Goal: Information Seeking & Learning: Find specific fact

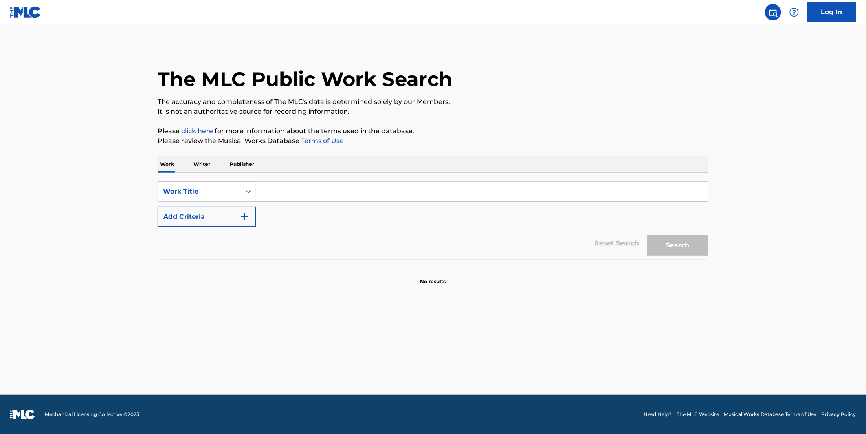
click at [320, 192] on input "Search Form" at bounding box center [482, 192] width 452 height 20
type input "M"
paste input "MALA INTENCION"
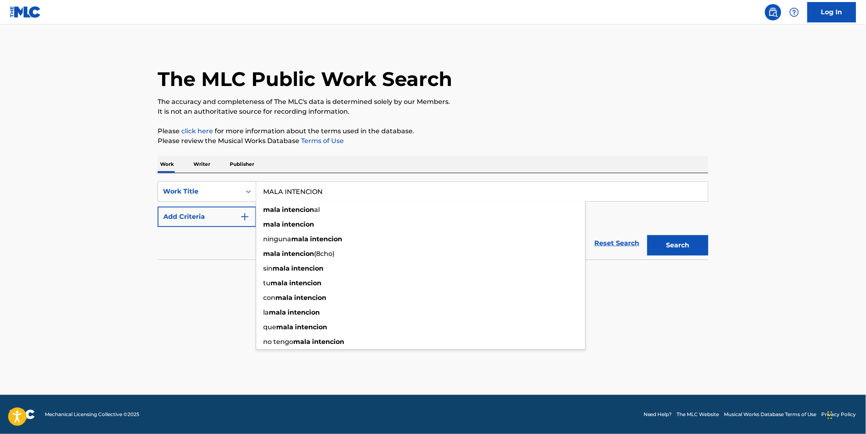
type input "MALA INTENCION"
click at [208, 214] on button "Add Criteria" at bounding box center [207, 216] width 99 height 20
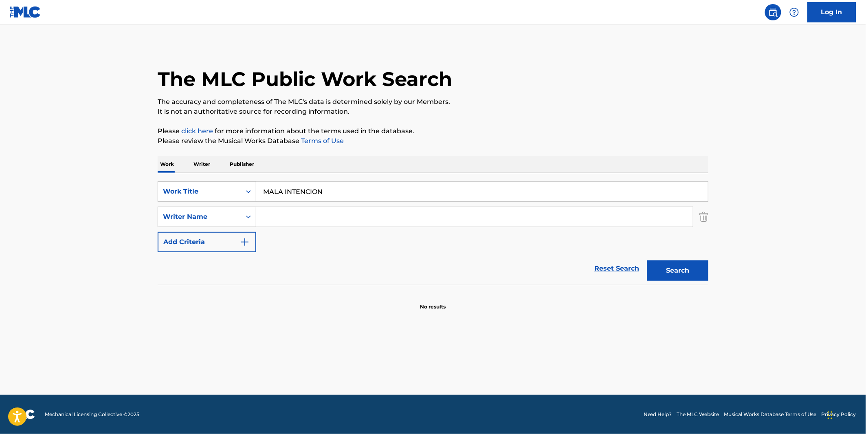
click at [278, 221] on input "Search Form" at bounding box center [474, 217] width 437 height 20
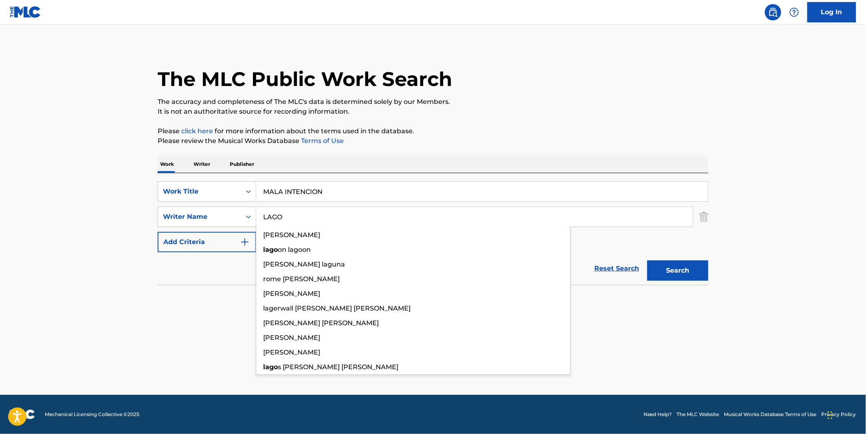
type input "LAGO"
click at [647, 260] on button "Search" at bounding box center [677, 270] width 61 height 20
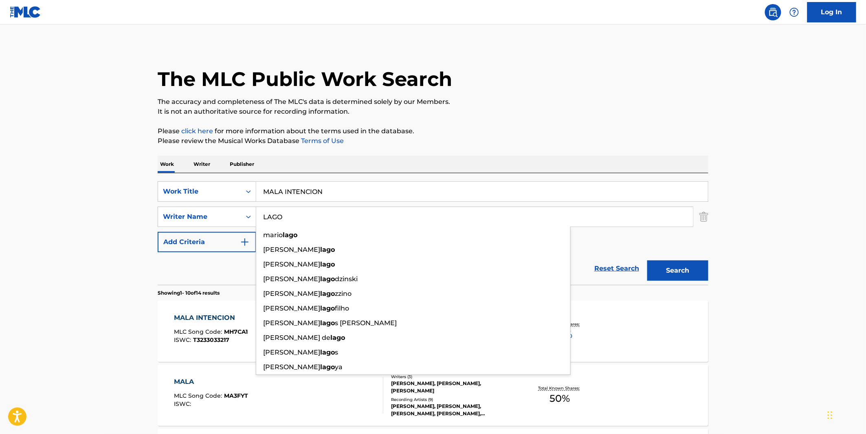
click at [627, 105] on p "The accuracy and completeness of The MLC's data is determined solely by our Mem…" at bounding box center [433, 102] width 551 height 10
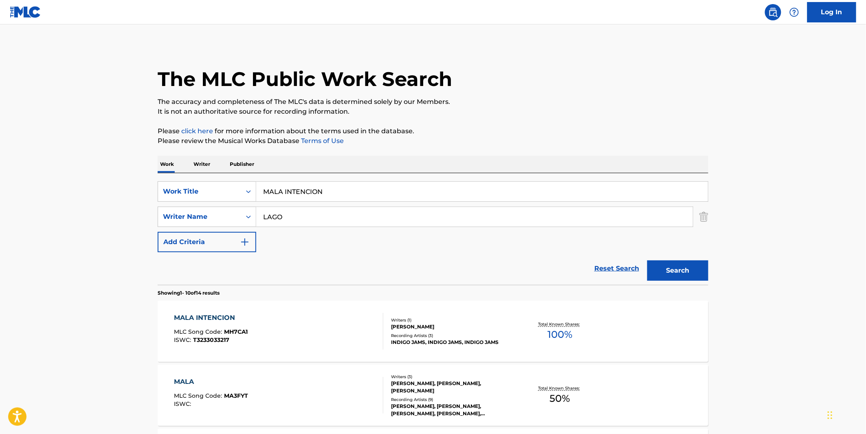
click at [446, 331] on div "Writers ( 1 ) JOAN PEDRO LAGO JOB Recording Artists ( 3 ) INDIGO JAMS, INDIGO J…" at bounding box center [448, 331] width 131 height 29
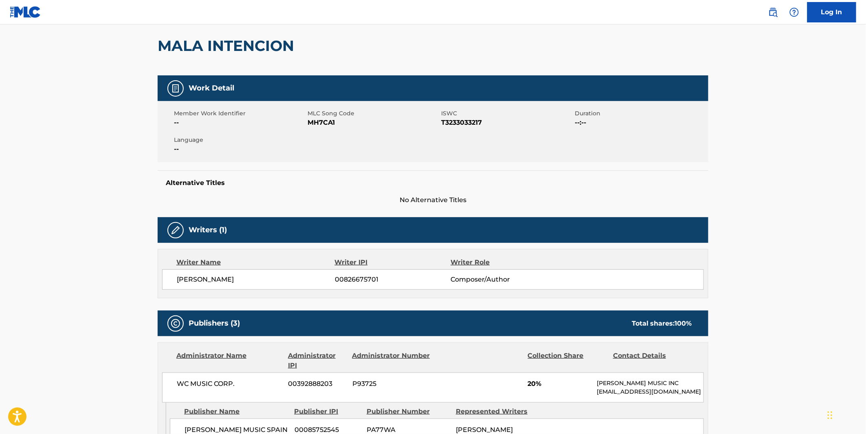
scroll to position [226, 0]
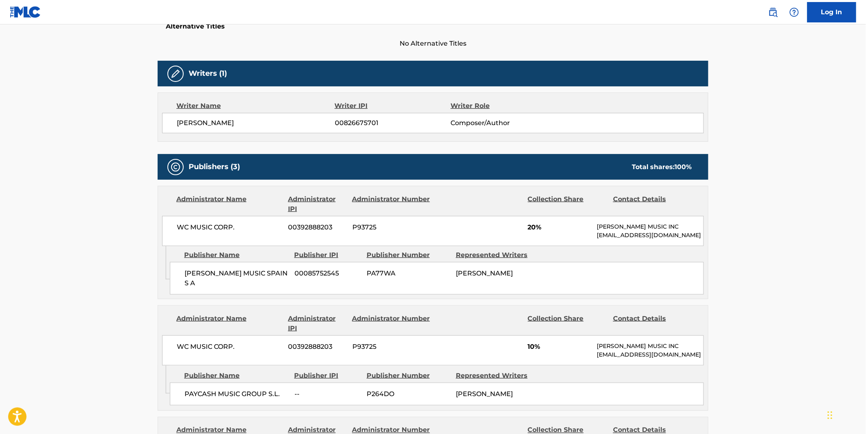
click at [211, 281] on span "WARNER CHAPPELL MUSIC SPAIN S A" at bounding box center [236, 278] width 104 height 20
copy div "WARNER CHAPPELL MUSIC SPAIN S A"
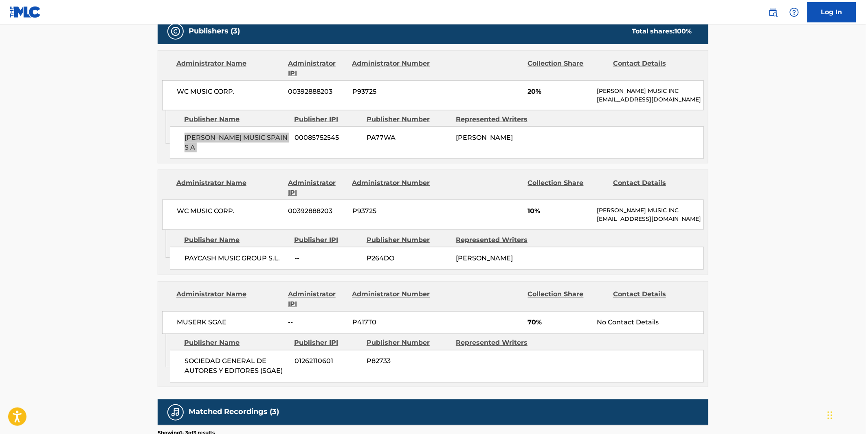
scroll to position [407, 0]
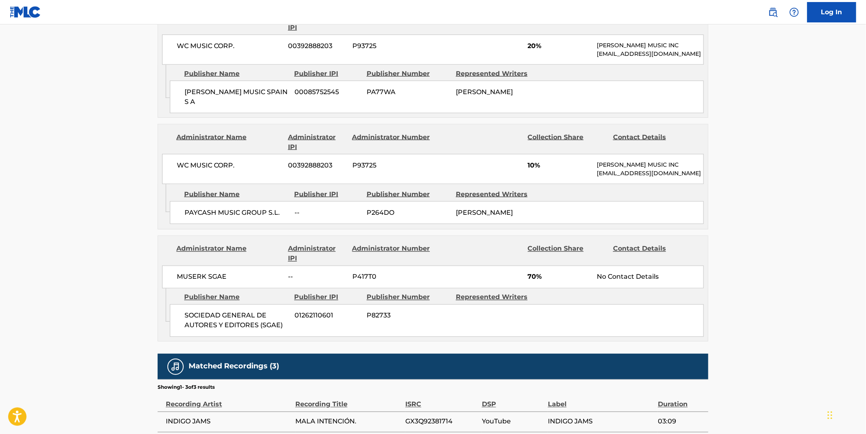
click at [242, 217] on span "PAYCASH MUSIC GROUP S.L." at bounding box center [236, 213] width 104 height 10
copy div "PAYCASH MUSIC GROUP S.L."
click at [249, 337] on div "SOCIEDAD GENERAL DE AUTORES Y EDITORES (SGAE) 01262110601 P82733" at bounding box center [437, 320] width 534 height 33
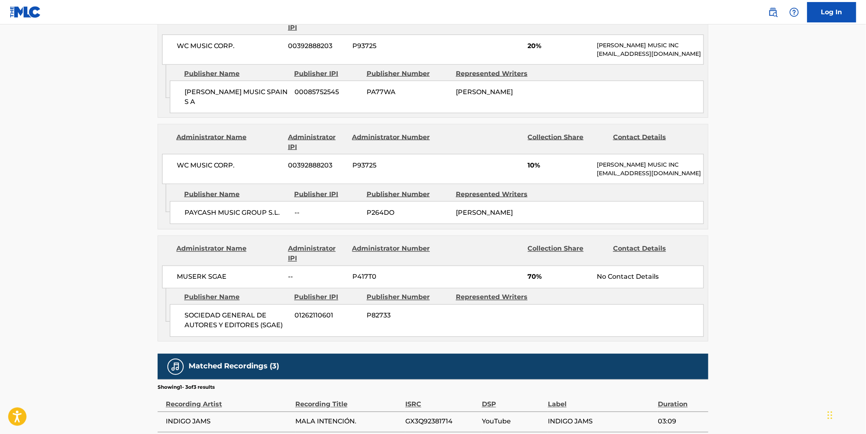
scroll to position [515, 0]
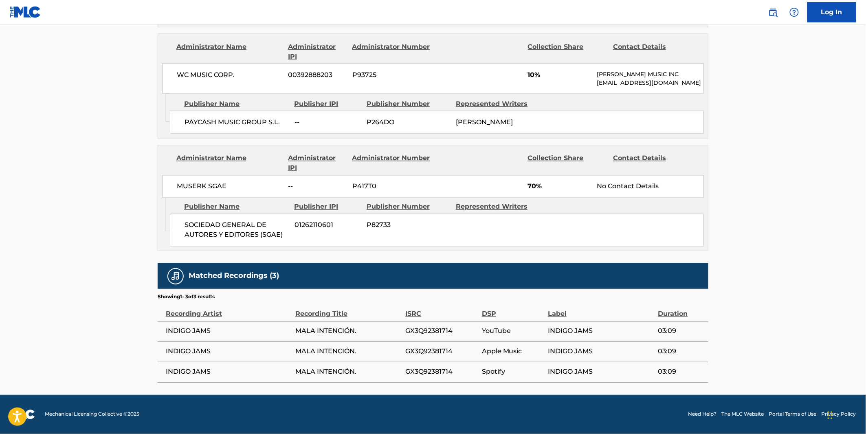
click at [426, 333] on span "GX3Q92381714" at bounding box center [441, 331] width 72 height 10
copy span "GX3Q92381714"
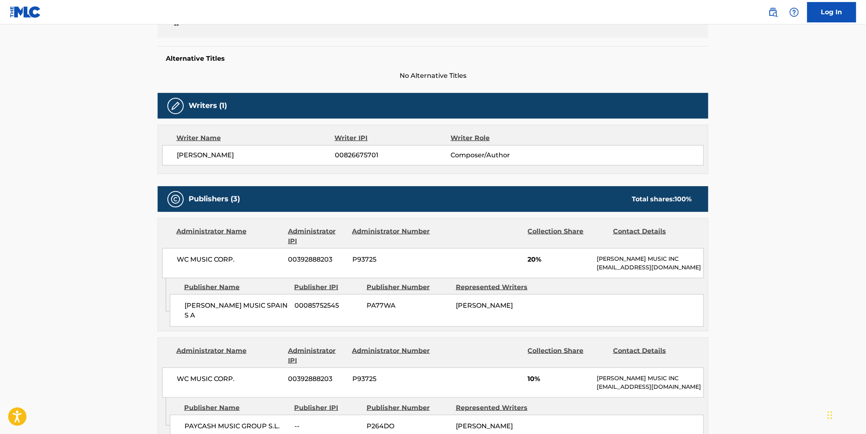
scroll to position [108, 0]
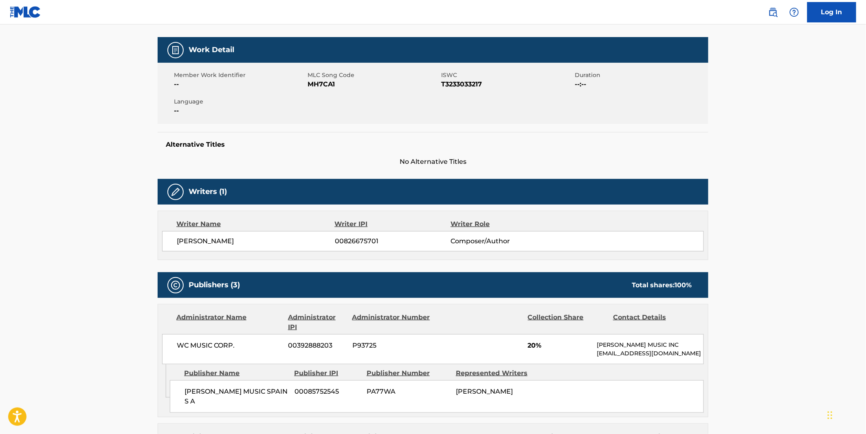
click at [459, 86] on span "T3233033217" at bounding box center [507, 84] width 132 height 10
copy span "T3233033217"
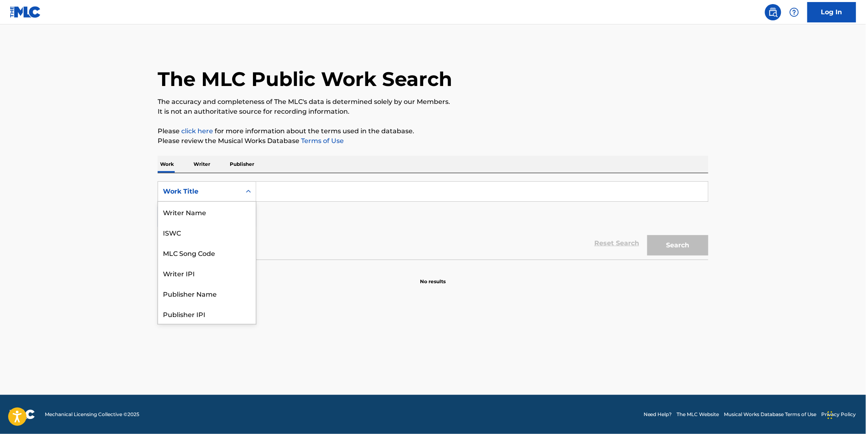
click at [254, 200] on div "Search Form" at bounding box center [248, 192] width 15 height 20
click at [279, 191] on input "Search Form" at bounding box center [482, 192] width 452 height 20
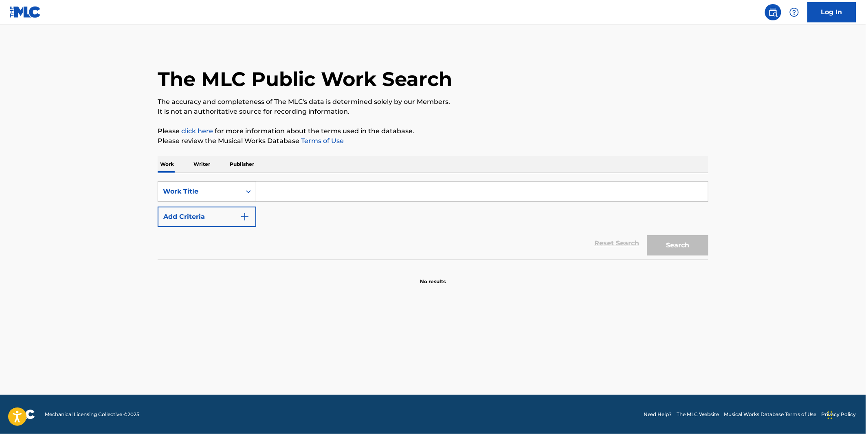
paste input "I'M NOT GOING TO THE MOON"
type input "I'M NOT GOING TO THE MOON"
click at [647, 235] on button "Search" at bounding box center [677, 245] width 61 height 20
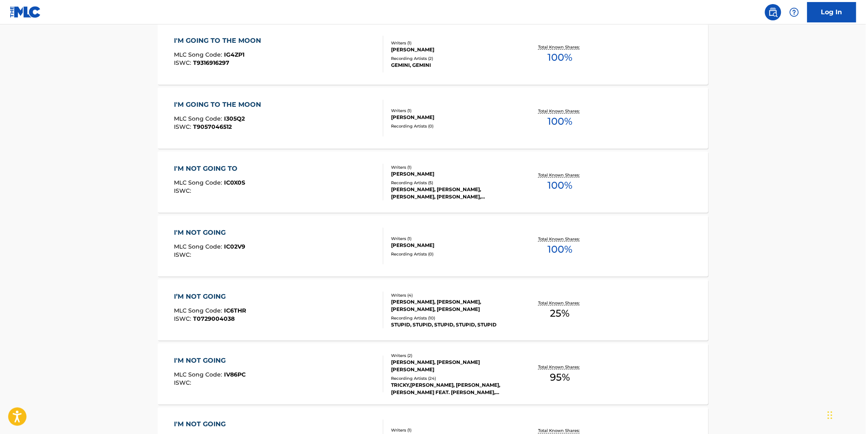
scroll to position [271, 0]
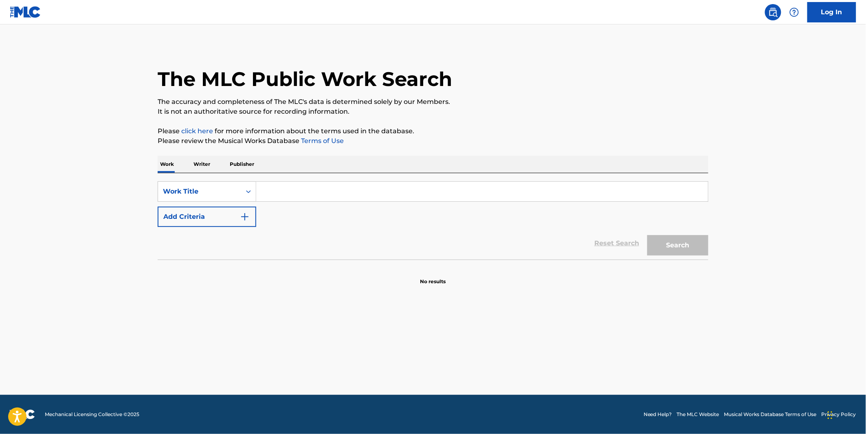
click at [295, 184] on input "Search Form" at bounding box center [482, 192] width 452 height 20
paste input "Antes de Amanhecer"
type input "Antes de Amanhecer"
click at [673, 241] on button "Search" at bounding box center [677, 245] width 61 height 20
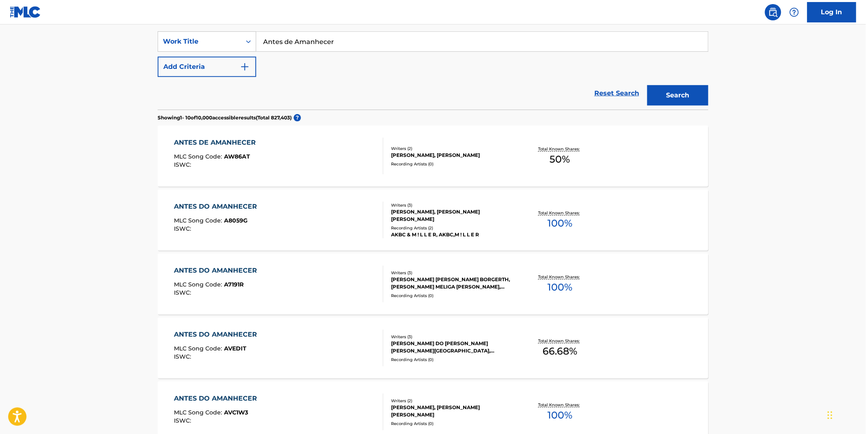
scroll to position [226, 0]
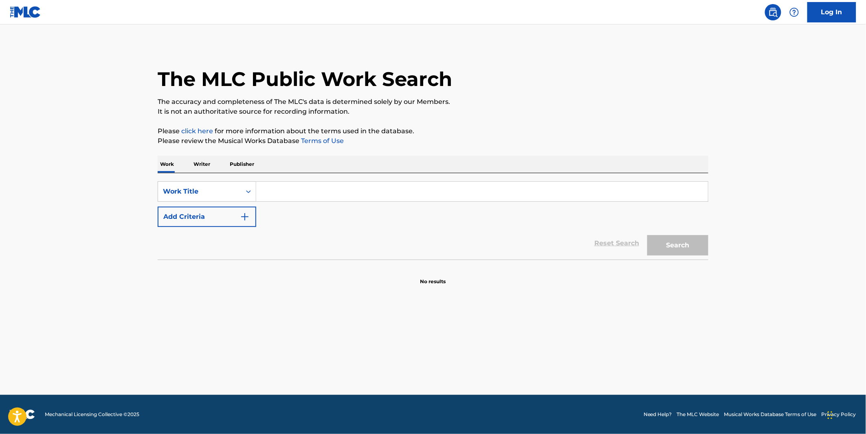
click at [314, 187] on input "Search Form" at bounding box center [482, 192] width 452 height 20
paste input "fall down myself"
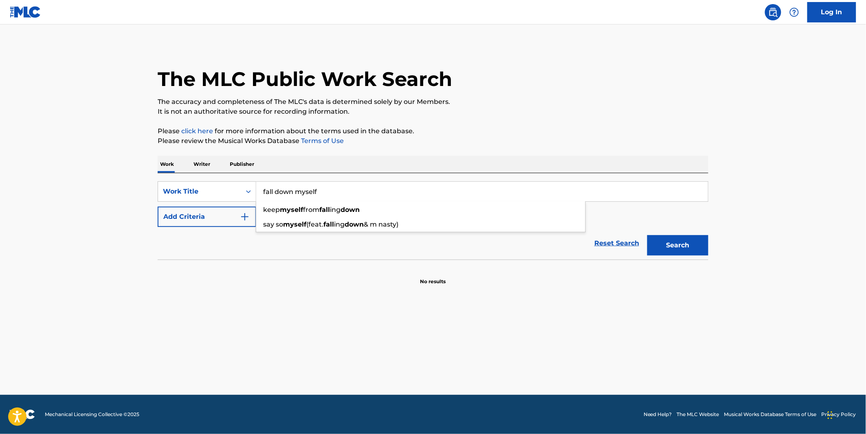
type input "fall down myself"
click at [699, 260] on section at bounding box center [433, 261] width 551 height 4
click at [682, 235] on button "Search" at bounding box center [677, 245] width 61 height 20
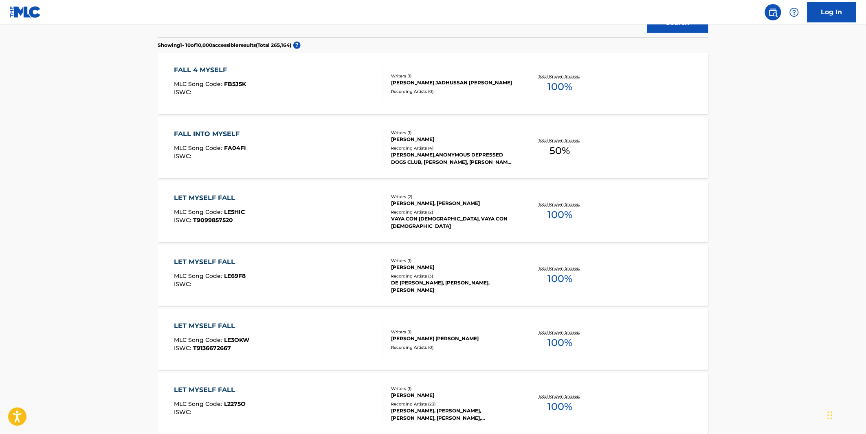
scroll to position [226, 0]
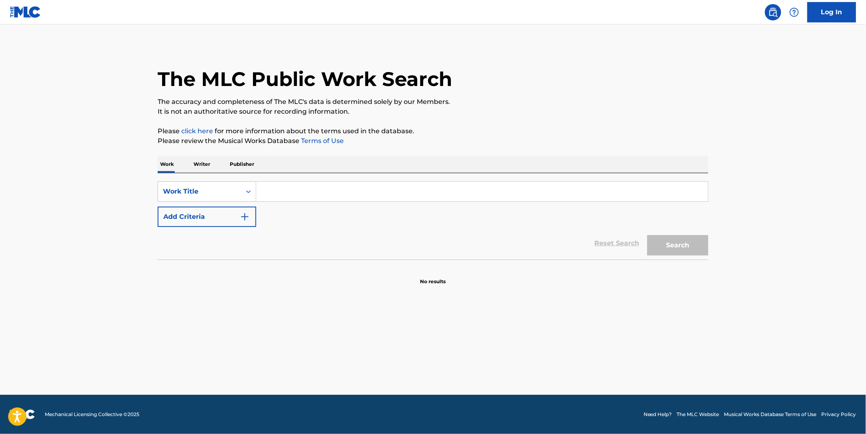
drag, startPoint x: 279, startPoint y: 208, endPoint x: 289, endPoint y: 197, distance: 15.0
click at [279, 206] on div "SearchWithCriteria20e9a6c0-f199-4dca-850a-4cc3c91f0698 Work Title Add Criteria" at bounding box center [433, 204] width 551 height 46
click at [289, 196] on input "Search Form" at bounding box center [482, 192] width 452 height 20
paste input "[DEMOGRAPHIC_DATA] of Starlight"
type input "[DEMOGRAPHIC_DATA] of Starlight"
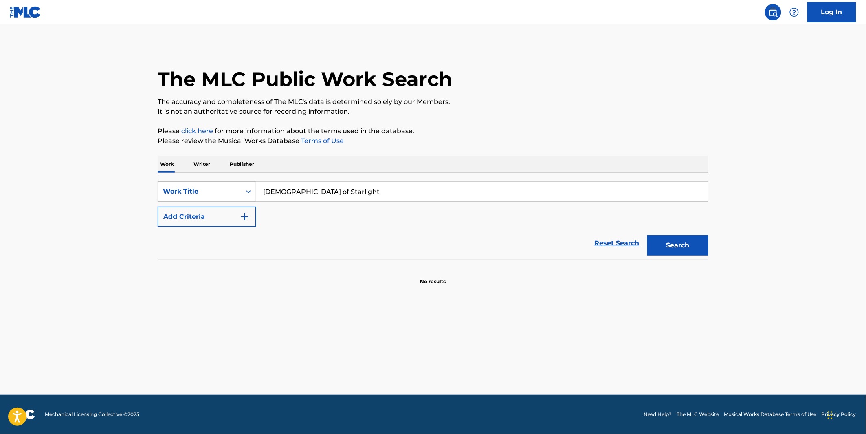
click at [647, 235] on button "Search" at bounding box center [677, 245] width 61 height 20
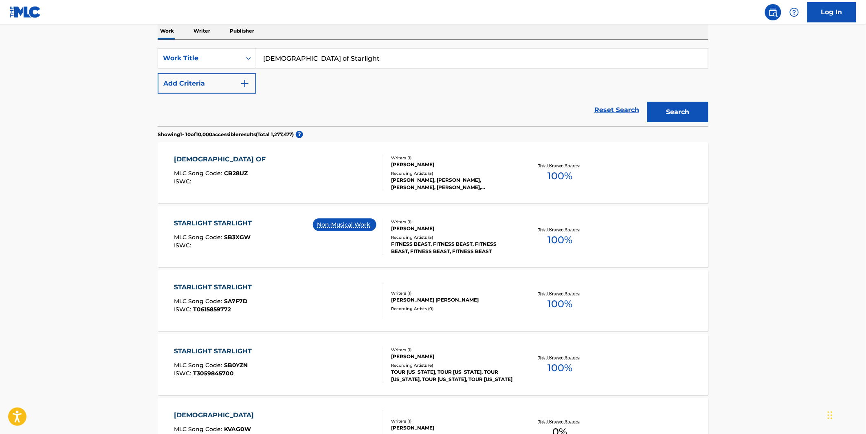
scroll to position [181, 0]
